Goal: Task Accomplishment & Management: Use online tool/utility

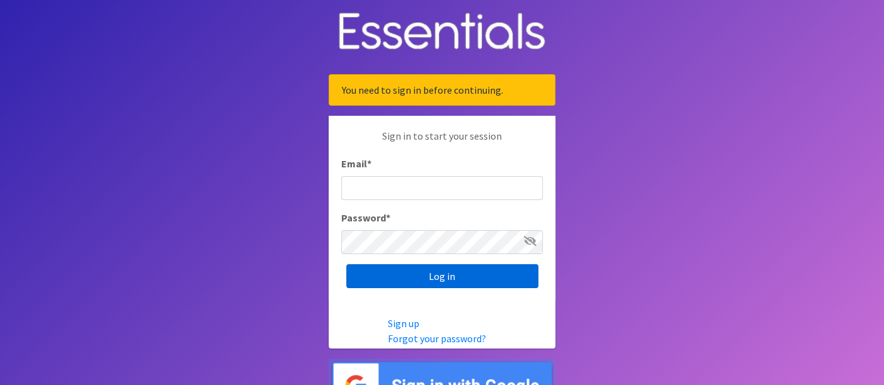
type input "diaperbank@jlcharleston.org"
click at [375, 276] on input "Log in" at bounding box center [442, 276] width 192 height 24
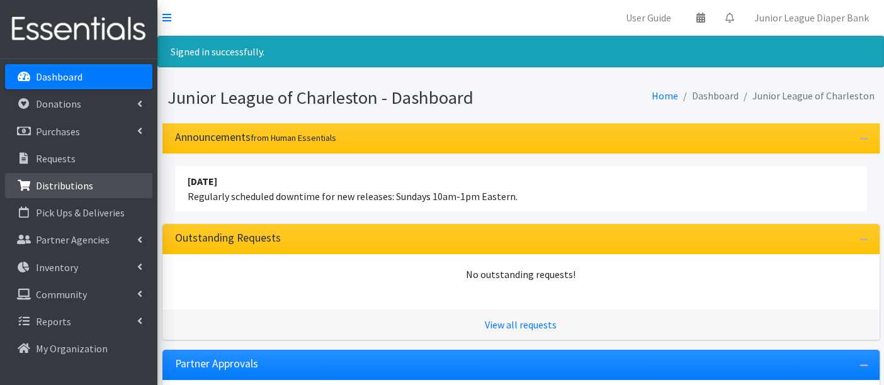
click at [67, 187] on p "Distributions" at bounding box center [64, 185] width 57 height 13
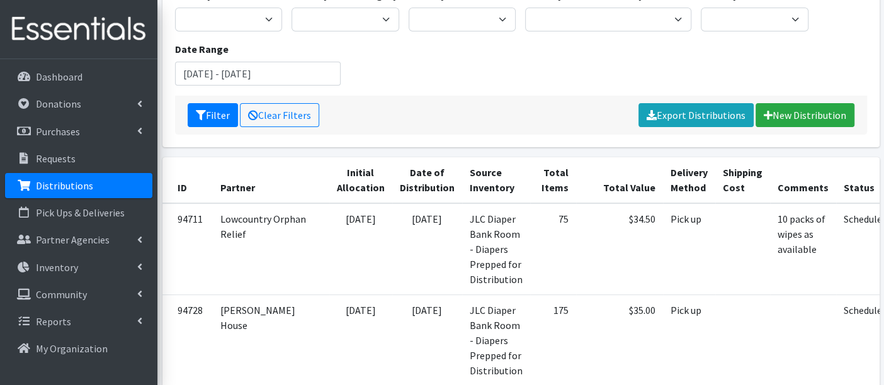
scroll to position [280, 0]
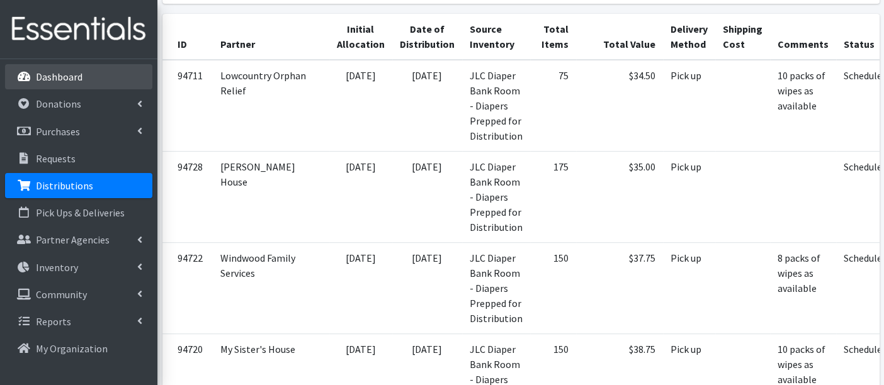
click at [74, 77] on p "Dashboard" at bounding box center [59, 77] width 47 height 13
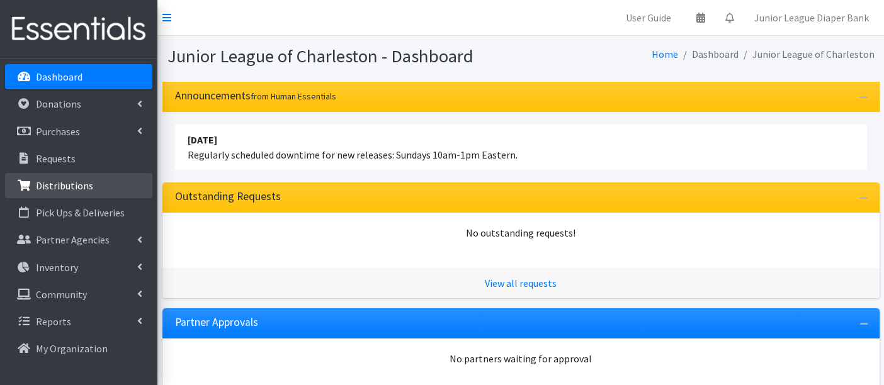
click at [79, 184] on p "Distributions" at bounding box center [64, 185] width 57 height 13
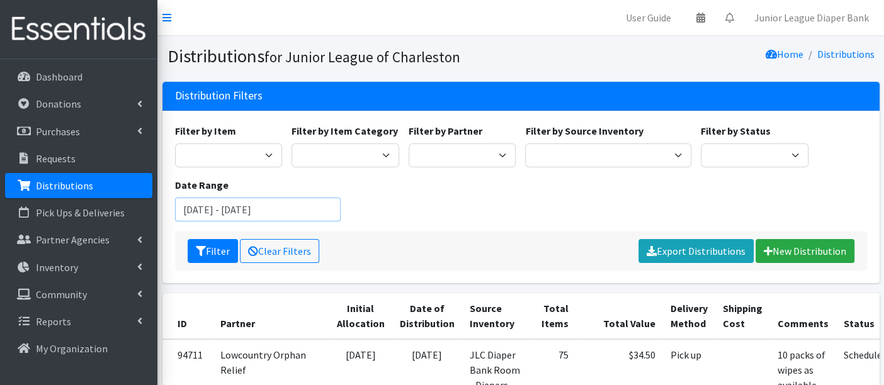
click at [248, 214] on input "[DATE] - [DATE]" at bounding box center [258, 210] width 166 height 24
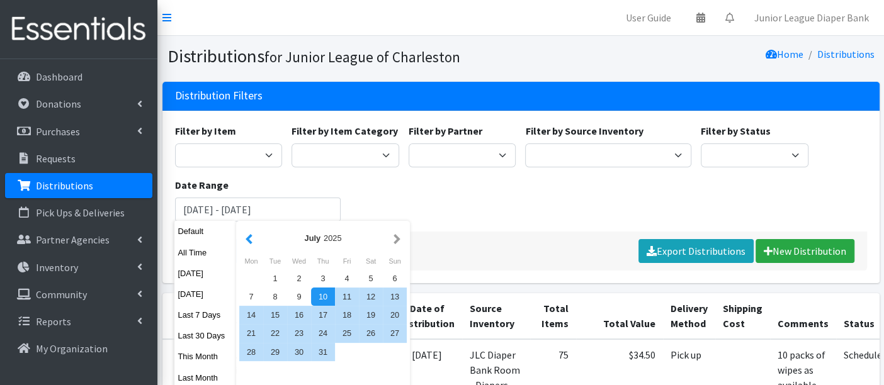
click at [249, 244] on button "button" at bounding box center [248, 238] width 13 height 16
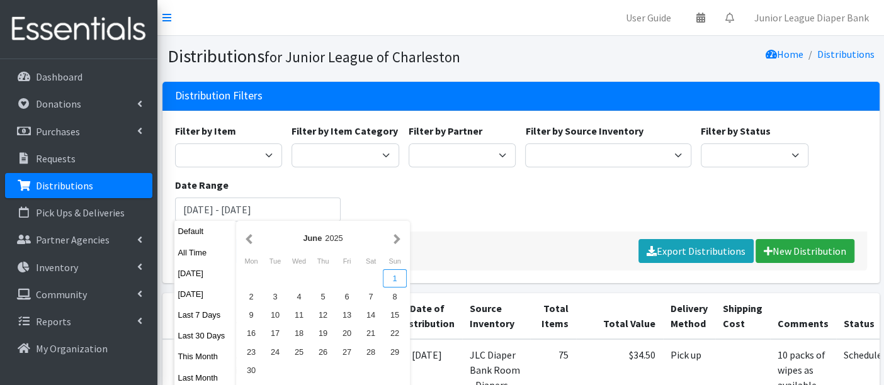
click at [394, 281] on div "1" at bounding box center [395, 278] width 24 height 18
click at [421, 199] on div "Filter by Item Bed Pad disposable Kids (Newborn) (Up to 10 lbs.) Kids (Preemie)…" at bounding box center [520, 177] width 701 height 108
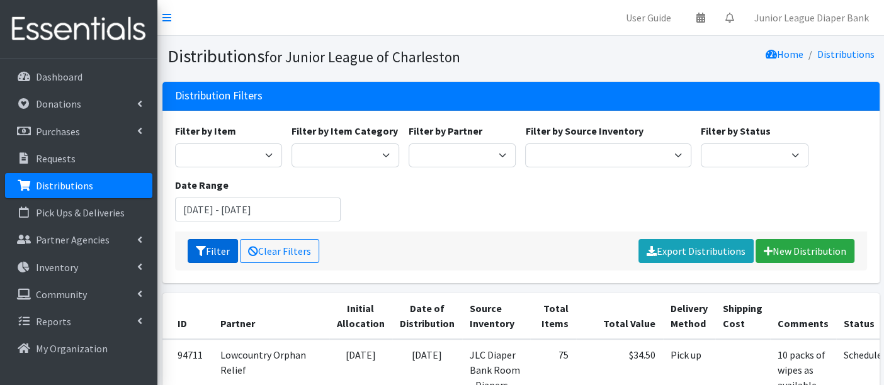
click at [210, 246] on button "Filter" at bounding box center [213, 251] width 50 height 24
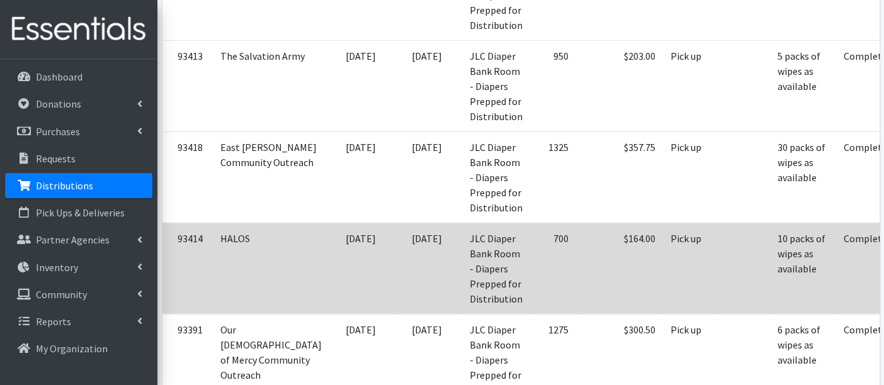
scroll to position [2108, 0]
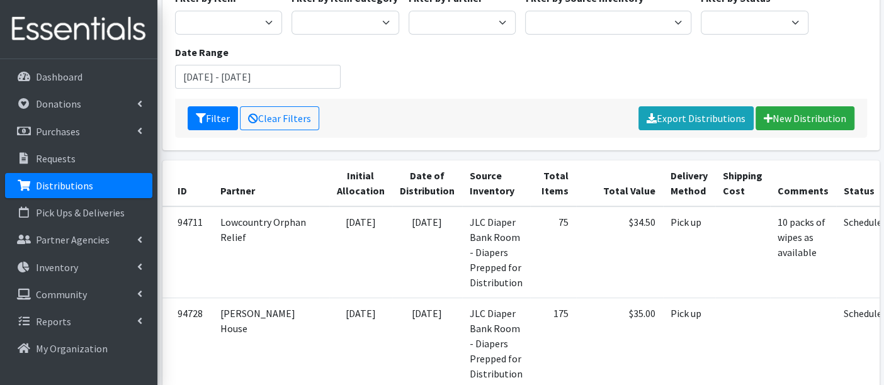
scroll to position [140, 0]
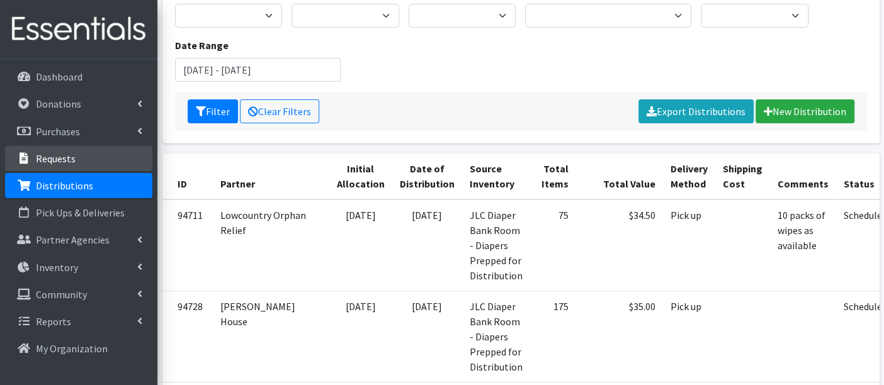
click at [61, 161] on p "Requests" at bounding box center [56, 158] width 40 height 13
